Goal: Task Accomplishment & Management: Manage account settings

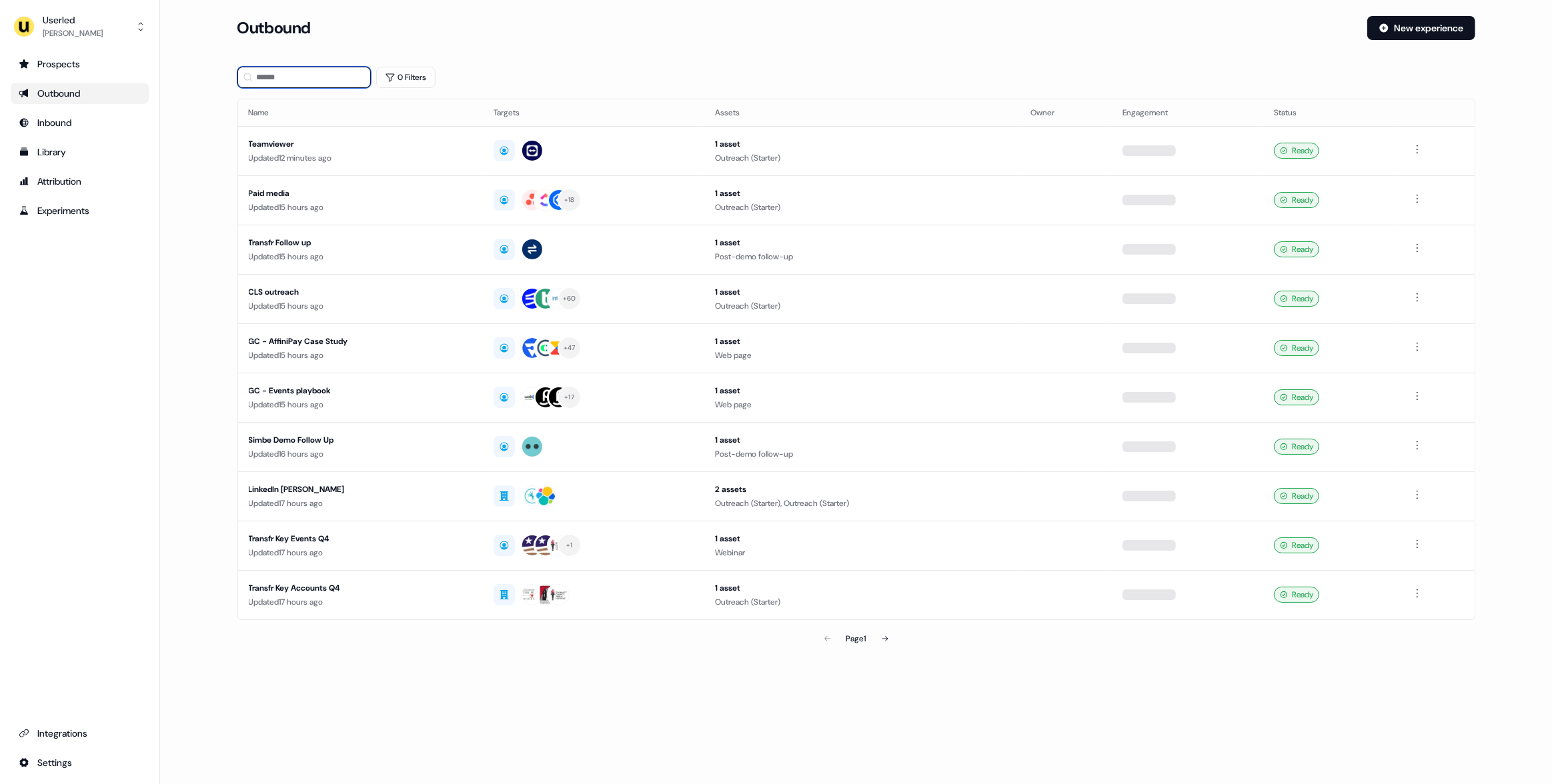
click at [279, 87] on input at bounding box center [303, 77] width 133 height 21
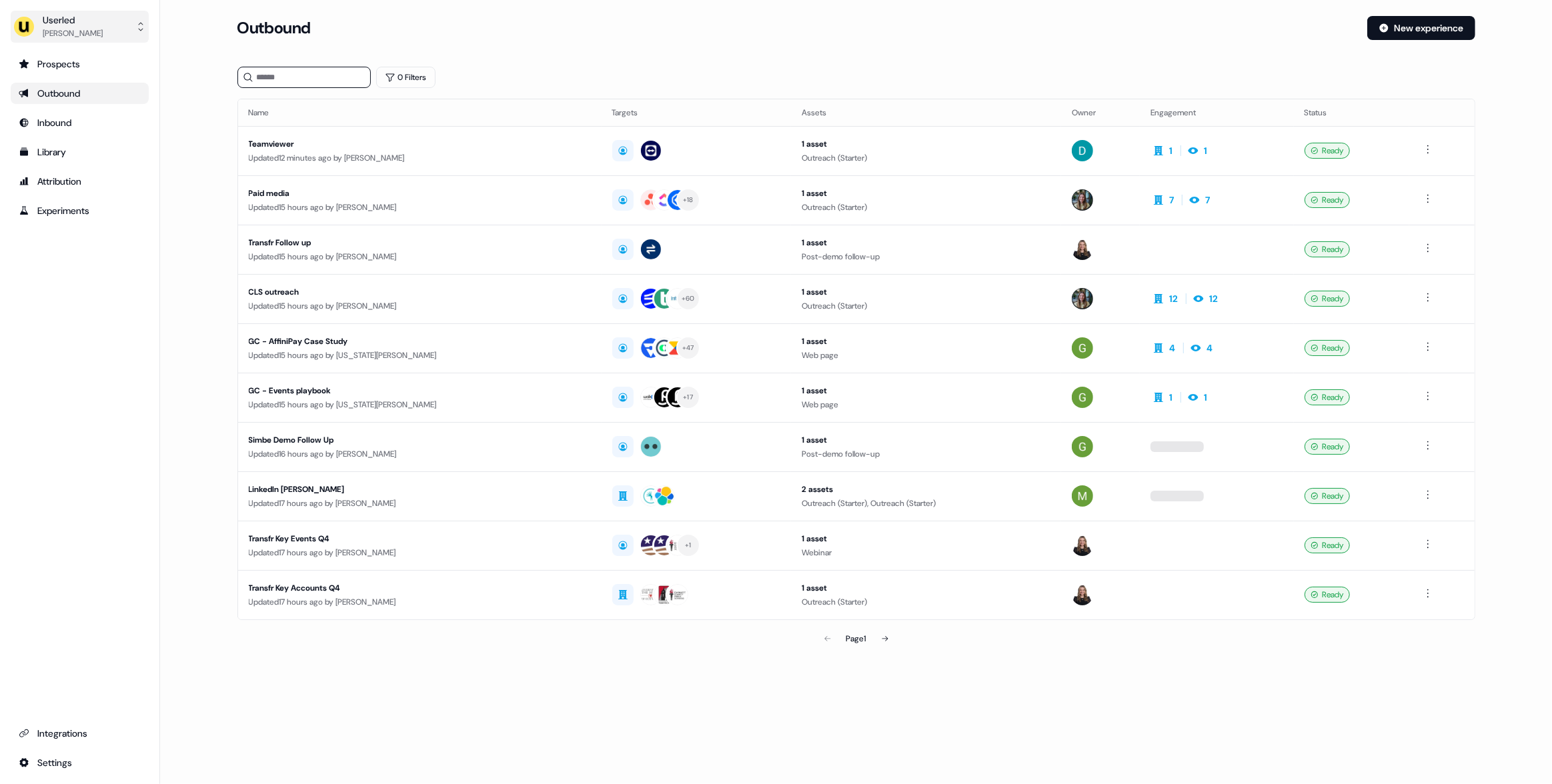
click at [88, 27] on div "Oliver Grogan" at bounding box center [73, 33] width 60 height 14
click at [101, 59] on div "Impersonate (Admin)" at bounding box center [80, 63] width 127 height 24
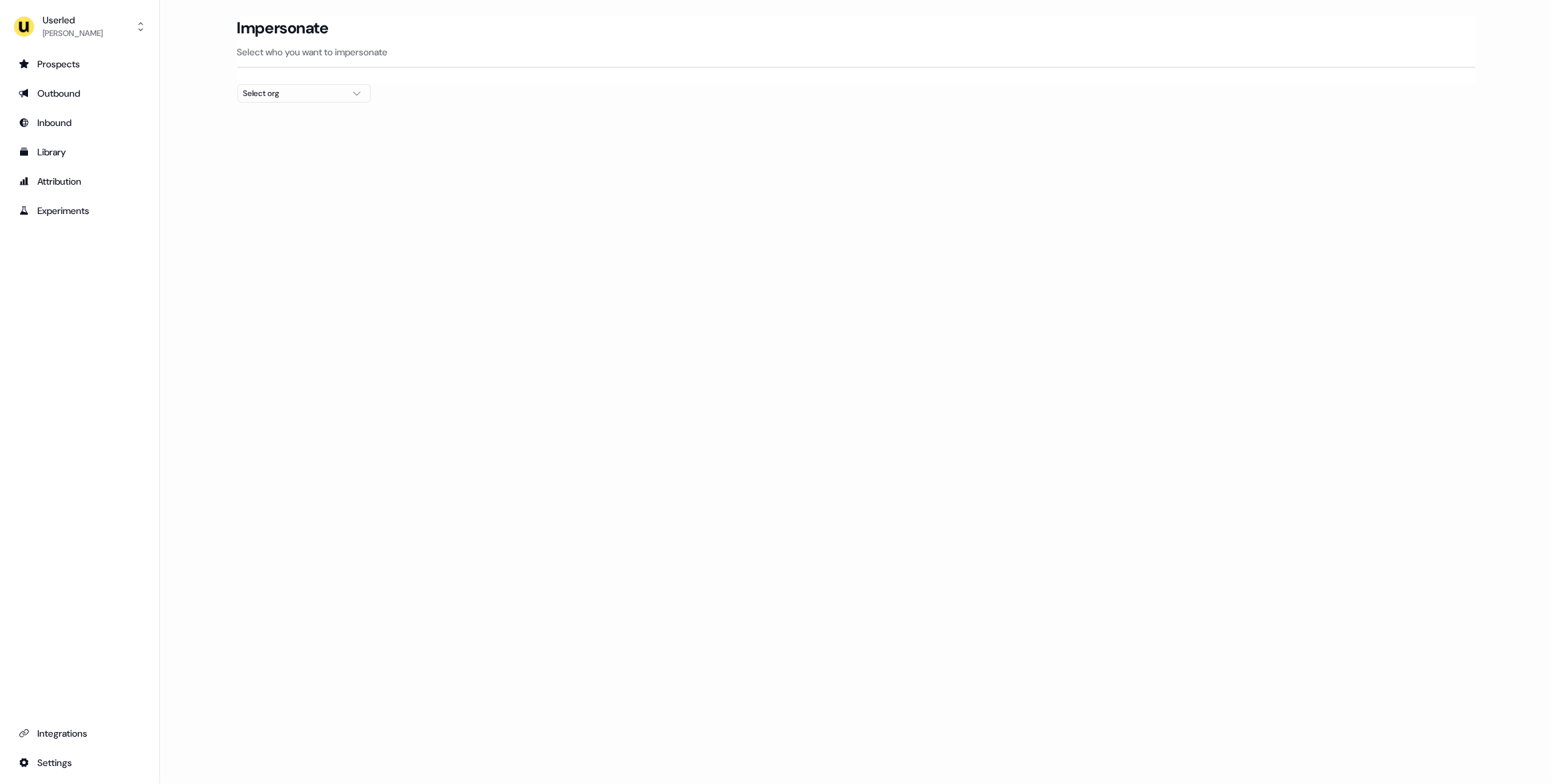
click at [287, 88] on div "Select org" at bounding box center [293, 94] width 100 height 14
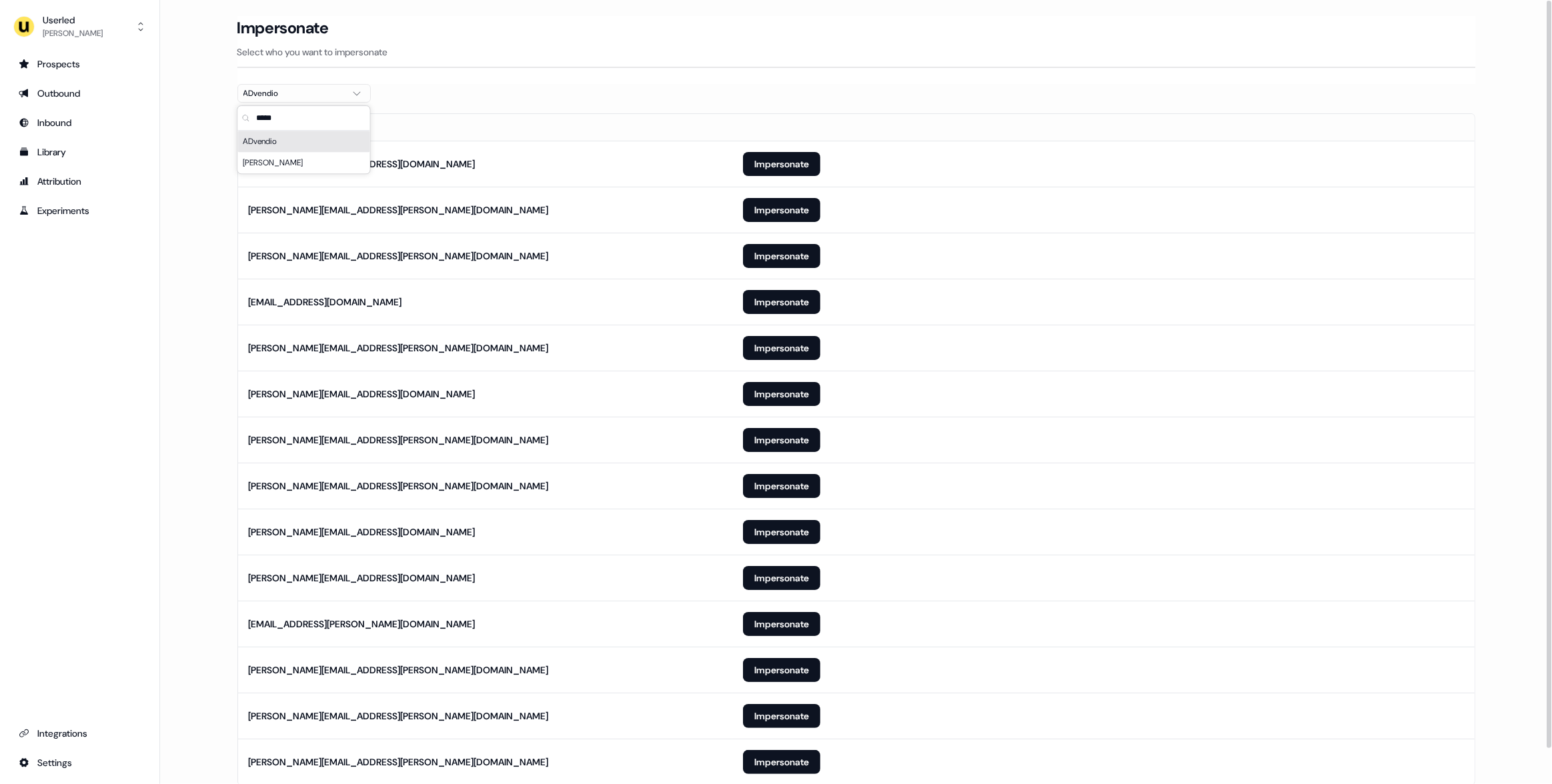
type input "*****"
click at [546, 89] on section "Loading... Impersonate Select who you want to impersonate ADvendio Email erica.…" at bounding box center [856, 419] width 1281 height 806
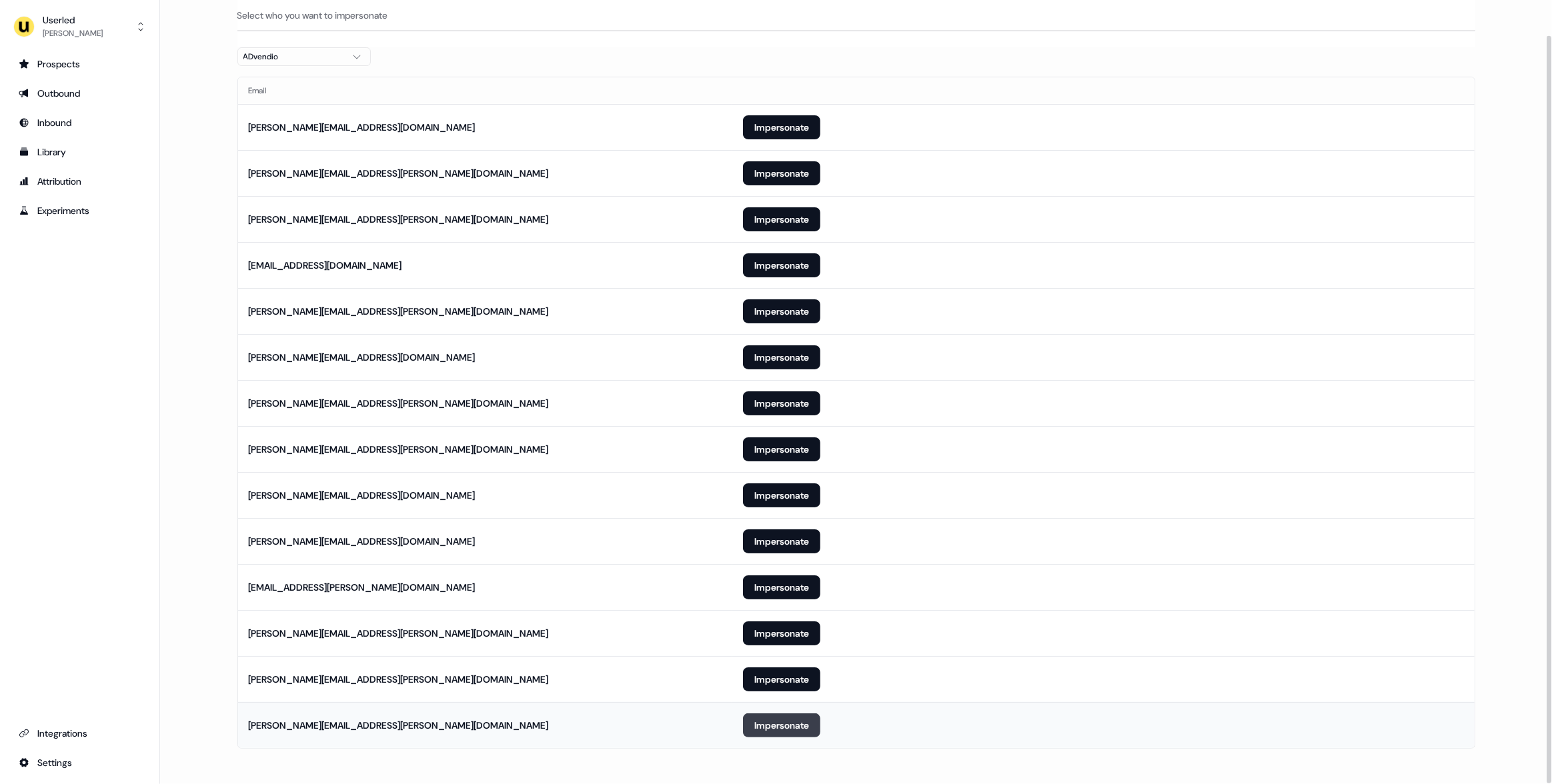
click at [780, 728] on button "Impersonate" at bounding box center [782, 726] width 77 height 24
